Goal: Task Accomplishment & Management: Complete application form

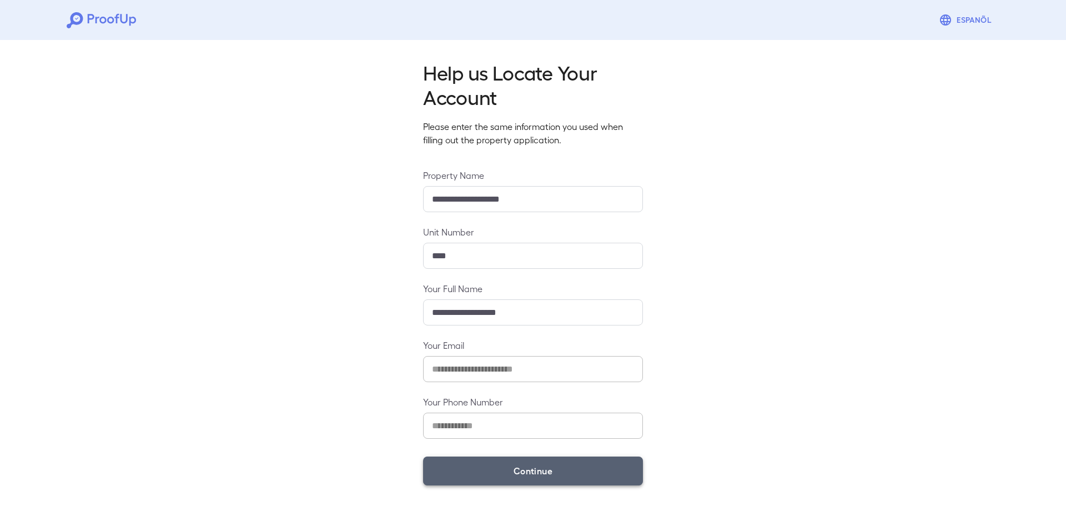
click at [486, 477] on button "Continue" at bounding box center [533, 470] width 220 height 29
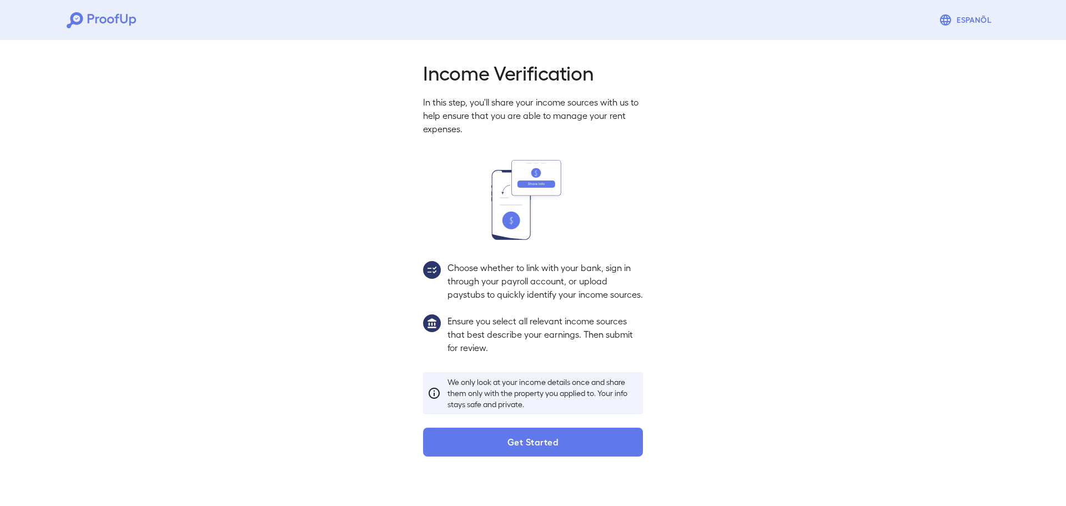
click at [517, 456] on button "Get Started" at bounding box center [533, 442] width 220 height 29
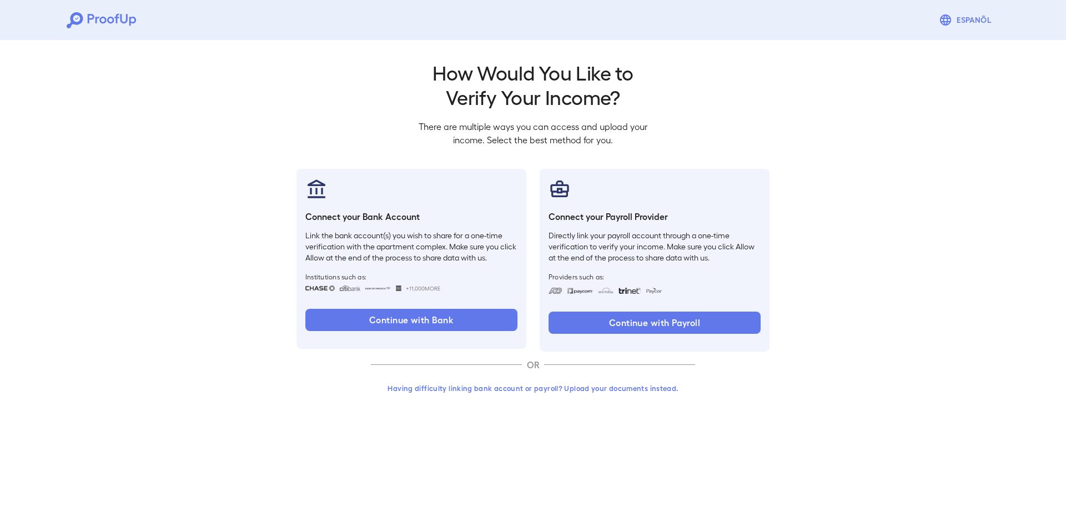
click at [327, 395] on div "Go back How Would You Like to Verify Your Income? There are multiple ways you c…" at bounding box center [533, 233] width 500 height 346
click at [431, 385] on button "Having difficulty linking bank account or payroll? Upload your documents instea…" at bounding box center [533, 388] width 324 height 20
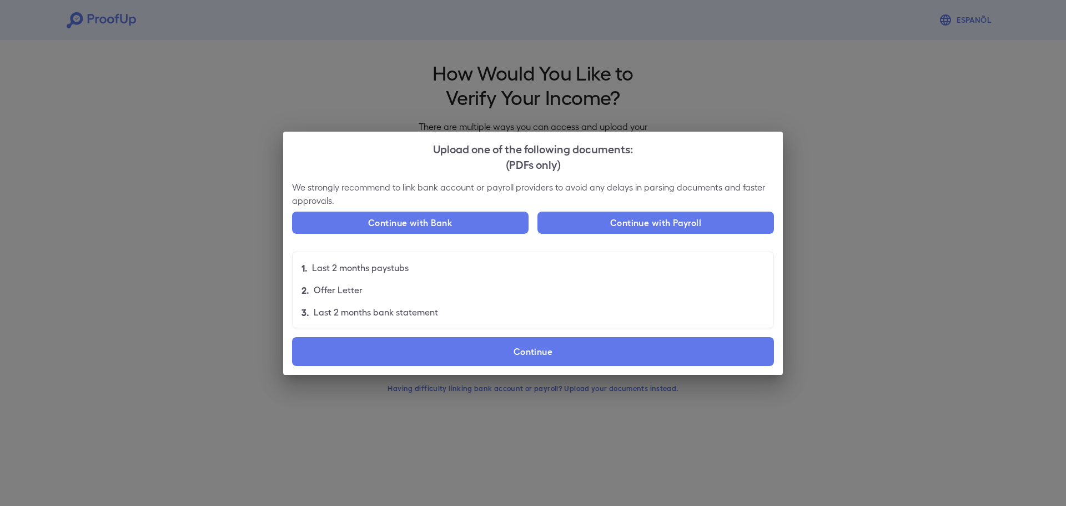
click at [475, 262] on li "1. Last 2 months paystubs" at bounding box center [533, 268] width 481 height 22
click at [516, 277] on li "1. Last 2 months paystubs" at bounding box center [533, 268] width 481 height 22
